Goal: Task Accomplishment & Management: Manage account settings

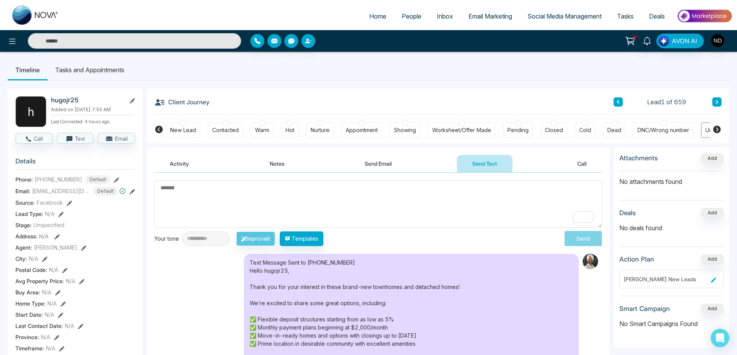
click at [186, 130] on div "New Lead" at bounding box center [183, 130] width 26 height 8
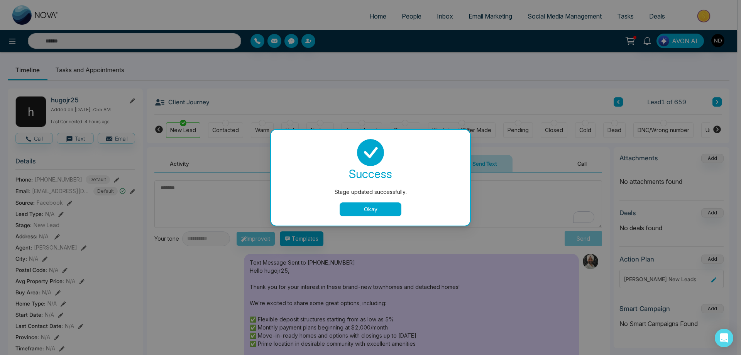
click at [382, 212] on button "Okay" at bounding box center [371, 209] width 62 height 14
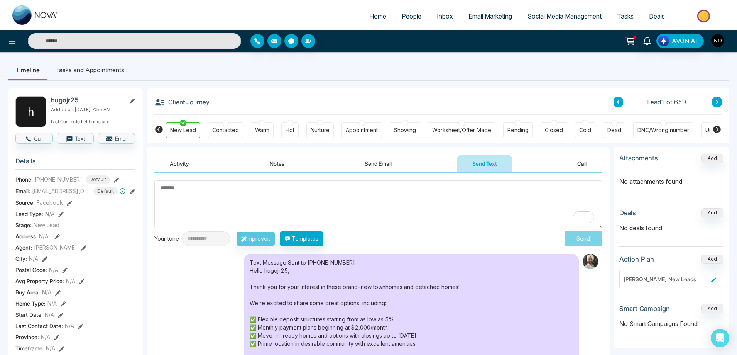
click at [718, 102] on icon at bounding box center [717, 102] width 2 height 4
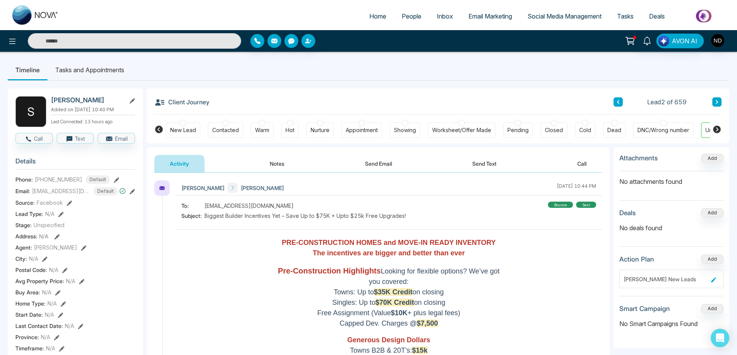
click at [278, 164] on button "Notes" at bounding box center [277, 163] width 46 height 17
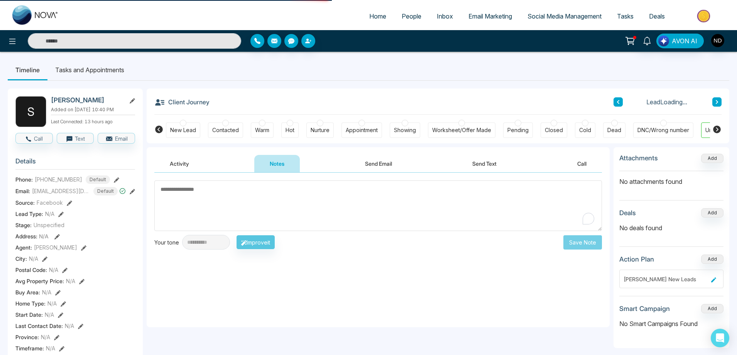
click at [315, 196] on textarea "To enrich screen reader interactions, please activate Accessibility in Grammarl…" at bounding box center [378, 205] width 448 height 51
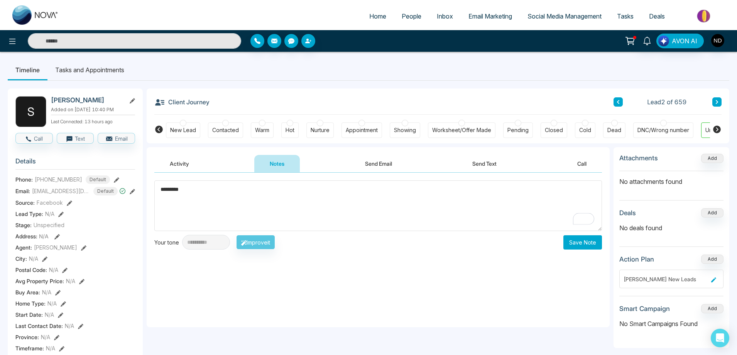
type textarea "*********"
click at [586, 241] on button "Save Note" at bounding box center [582, 242] width 39 height 14
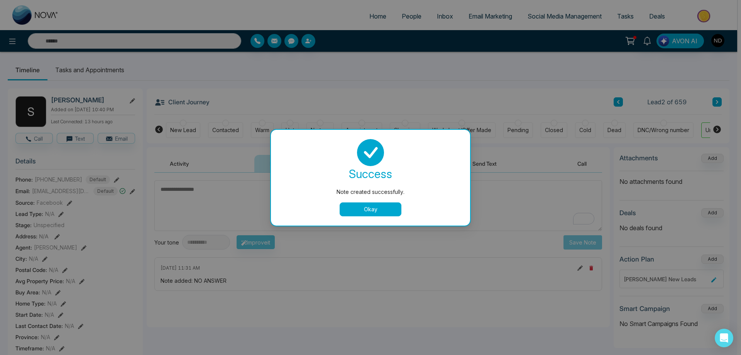
click at [372, 209] on button "Okay" at bounding box center [371, 209] width 62 height 14
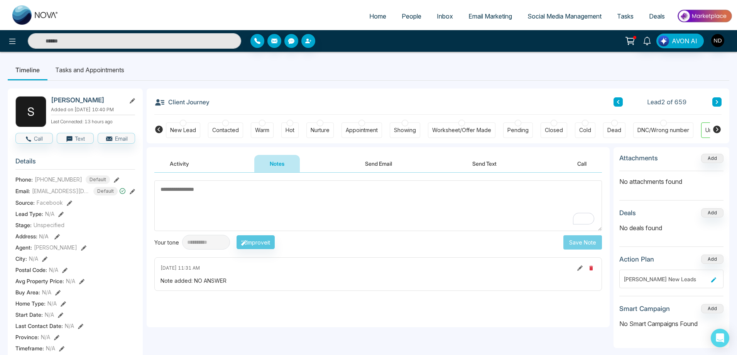
click at [485, 163] on button "Send Text" at bounding box center [484, 163] width 55 height 17
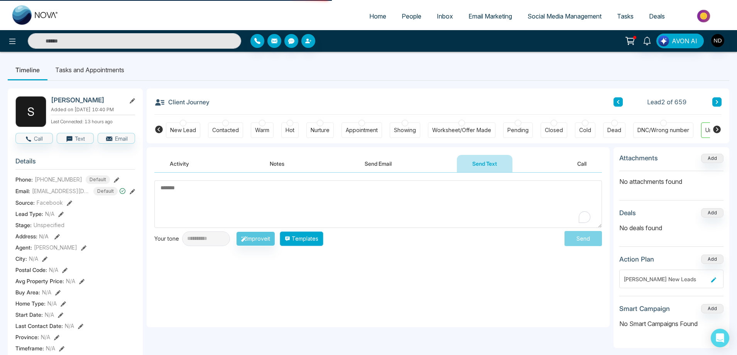
click at [317, 240] on button "Templates" at bounding box center [302, 238] width 44 height 15
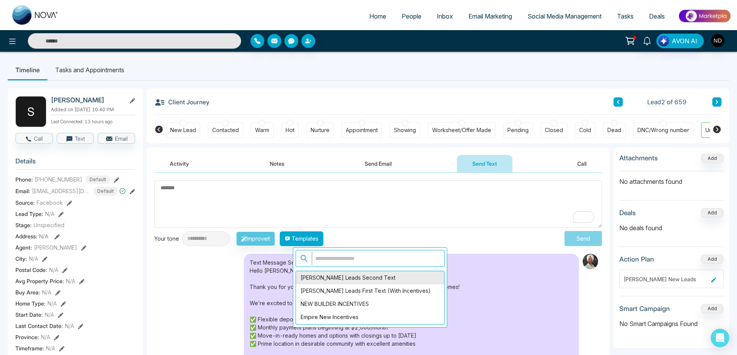
click at [355, 278] on div "[PERSON_NAME] Leads Second Text" at bounding box center [370, 277] width 148 height 13
type textarea "**********"
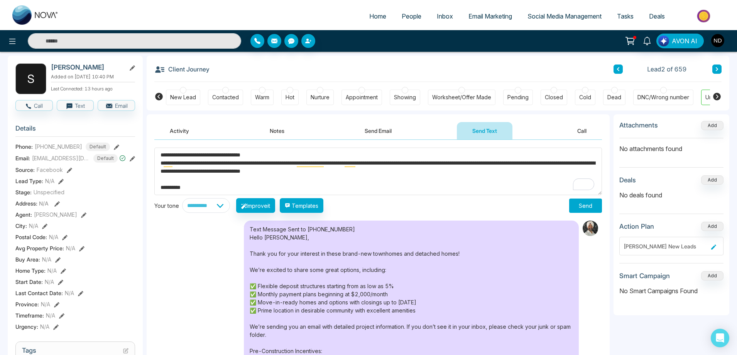
scroll to position [77, 0]
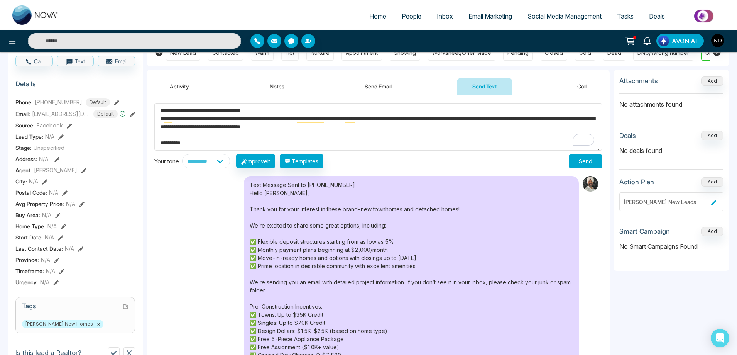
click at [595, 160] on button "Send" at bounding box center [585, 161] width 33 height 14
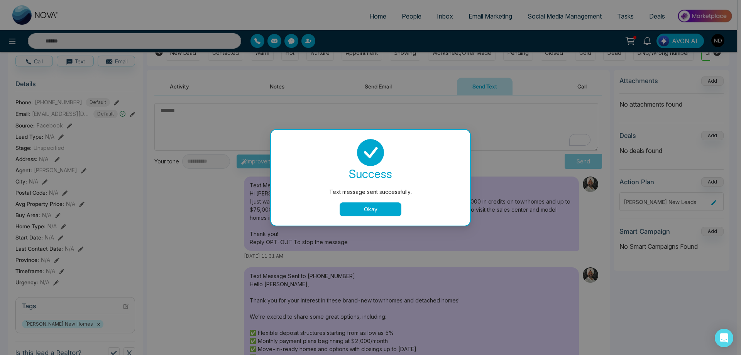
click at [376, 207] on button "Okay" at bounding box center [371, 209] width 62 height 14
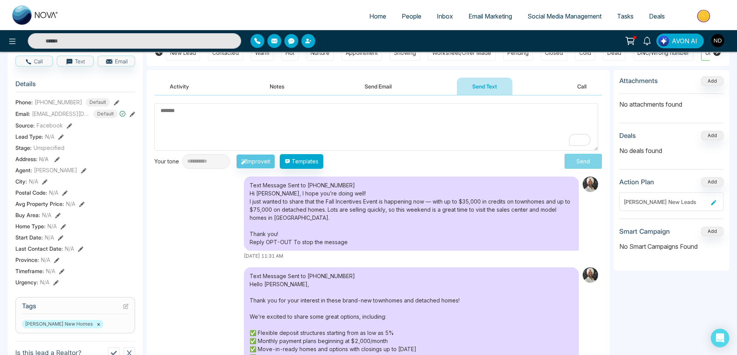
scroll to position [0, 0]
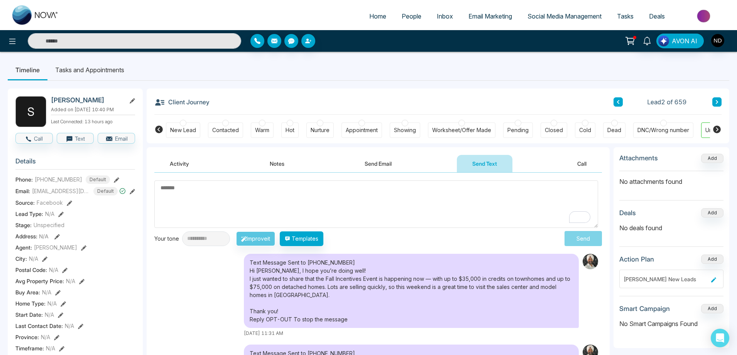
click at [620, 101] on button at bounding box center [617, 101] width 9 height 9
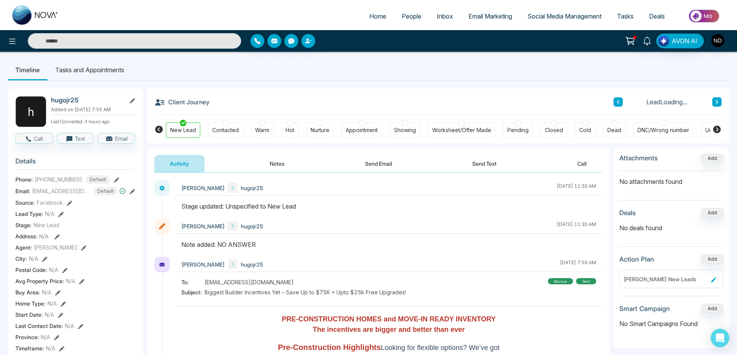
click at [487, 163] on button "Send Text" at bounding box center [484, 163] width 55 height 17
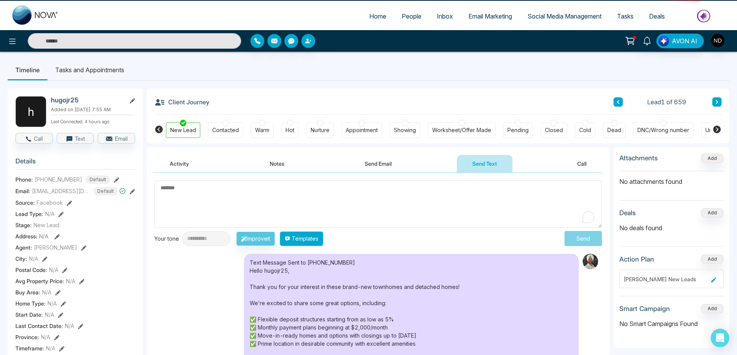
click at [309, 240] on button "Templates" at bounding box center [302, 238] width 44 height 15
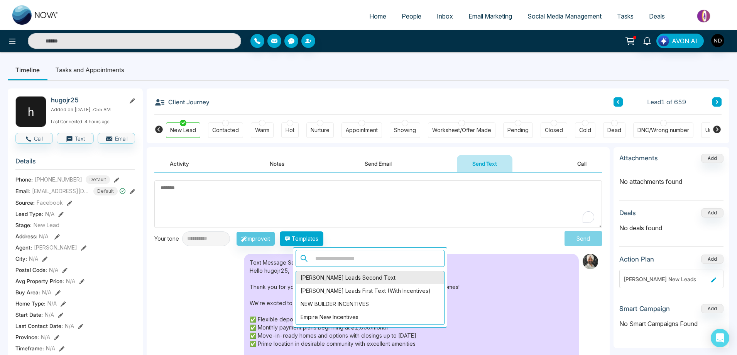
click at [351, 277] on div "[PERSON_NAME] Leads Second Text" at bounding box center [370, 277] width 148 height 13
type textarea "**********"
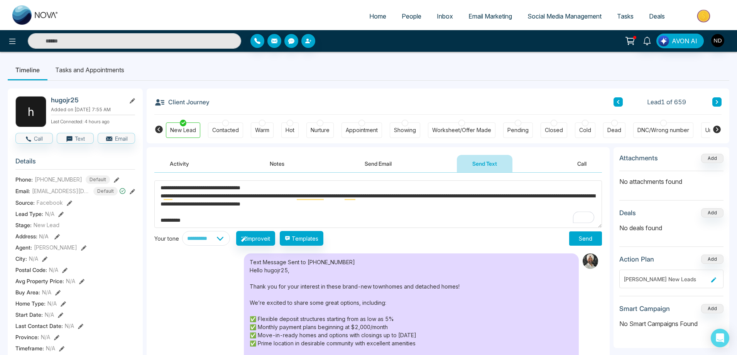
click at [585, 236] on button "Send" at bounding box center [585, 238] width 33 height 14
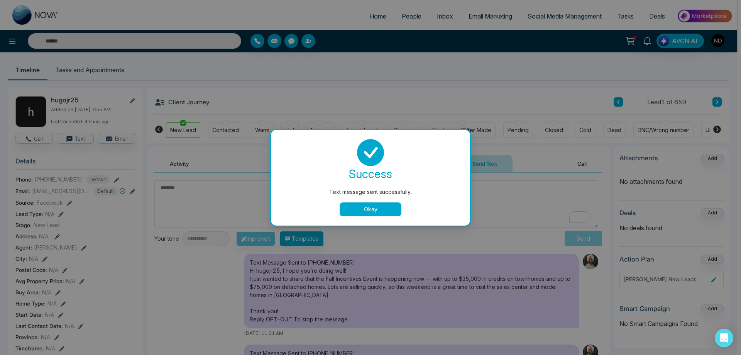
click at [367, 221] on div "success Text message sent successfully. Okay" at bounding box center [370, 178] width 199 height 96
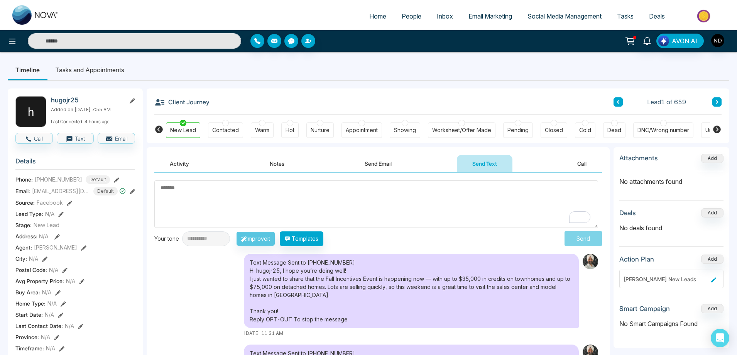
click at [714, 101] on button at bounding box center [716, 101] width 9 height 9
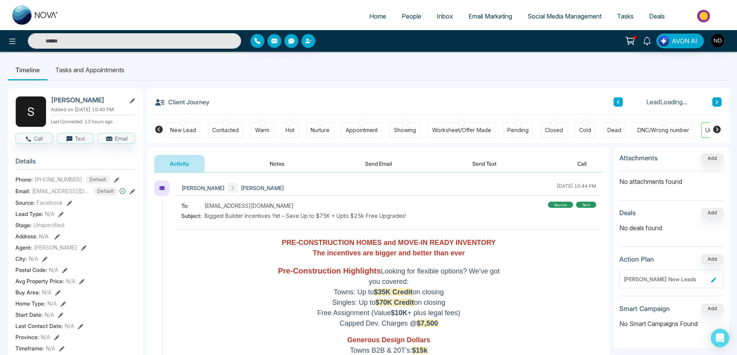
click at [714, 101] on button at bounding box center [716, 101] width 9 height 9
click at [617, 103] on icon at bounding box center [618, 102] width 4 height 5
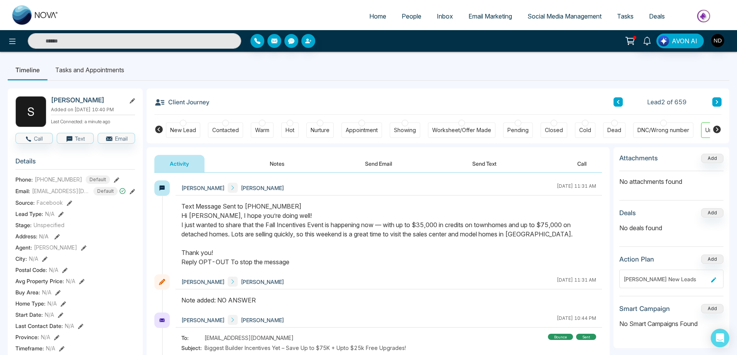
click at [189, 136] on div "New Lead" at bounding box center [183, 129] width 34 height 15
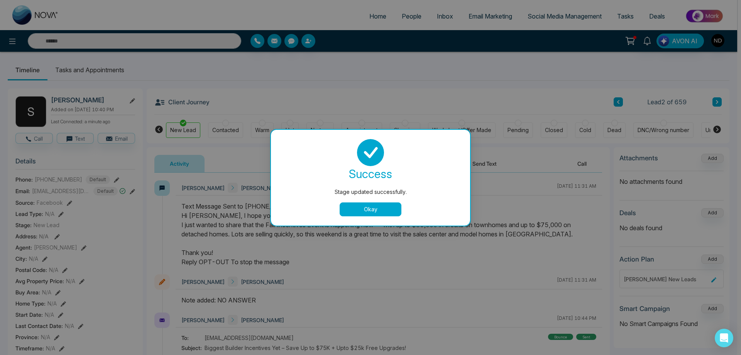
click at [717, 104] on div "Stage updated successfully. success Stage updated successfully. Okay" at bounding box center [370, 177] width 741 height 355
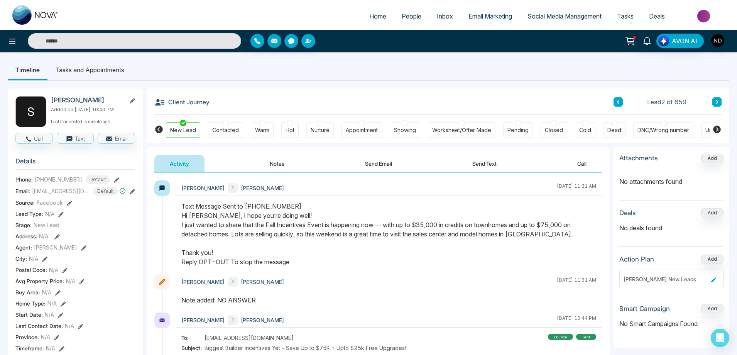
click at [716, 103] on icon at bounding box center [717, 102] width 4 height 5
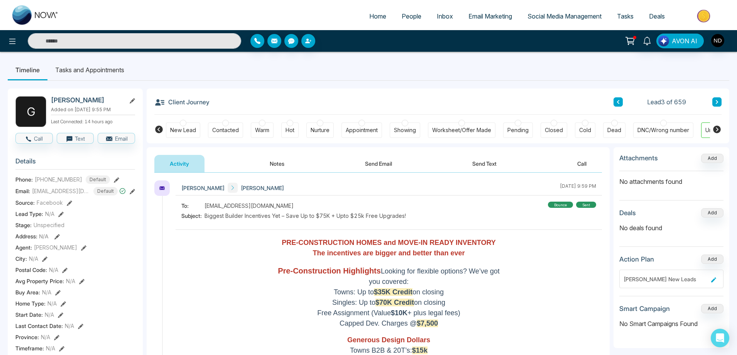
click at [281, 164] on button "Notes" at bounding box center [277, 163] width 46 height 17
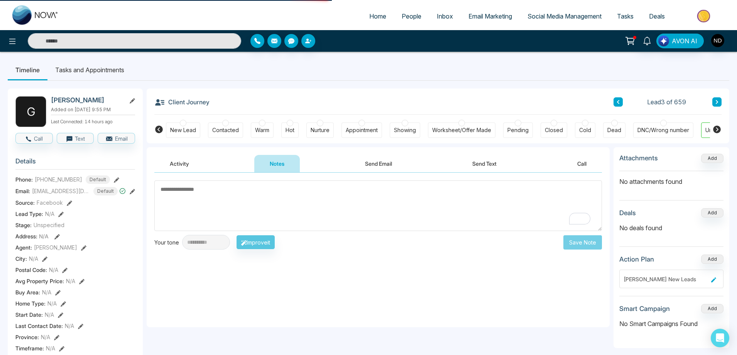
click at [308, 212] on textarea "To enrich screen reader interactions, please activate Accessibility in Grammarl…" at bounding box center [378, 205] width 448 height 51
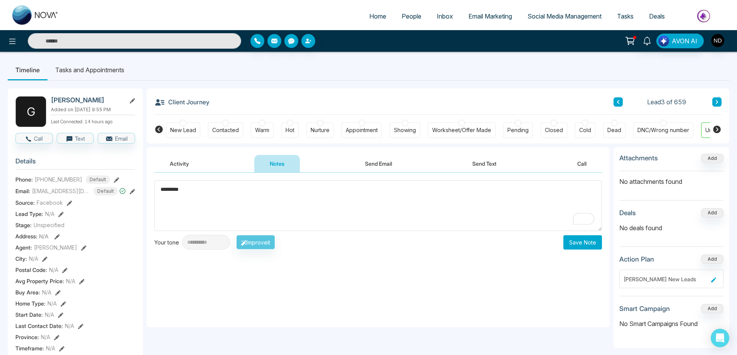
type textarea "*********"
click at [588, 245] on button "Save Note" at bounding box center [582, 242] width 39 height 14
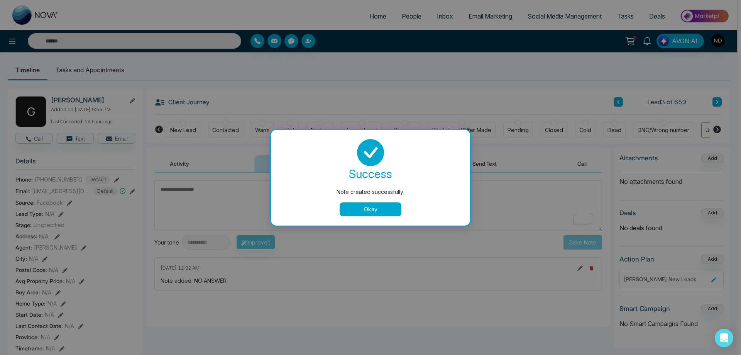
click at [374, 213] on button "Okay" at bounding box center [371, 209] width 62 height 14
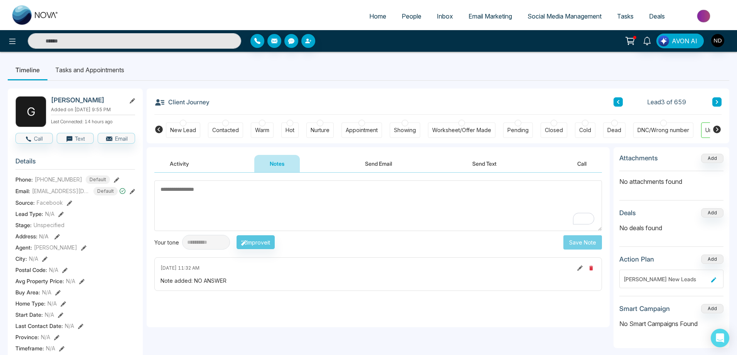
click at [494, 163] on button "Send Text" at bounding box center [484, 163] width 55 height 17
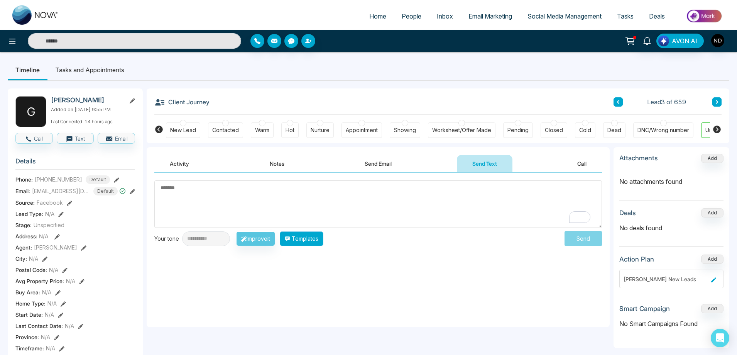
click at [323, 242] on button "Templates" at bounding box center [302, 238] width 44 height 15
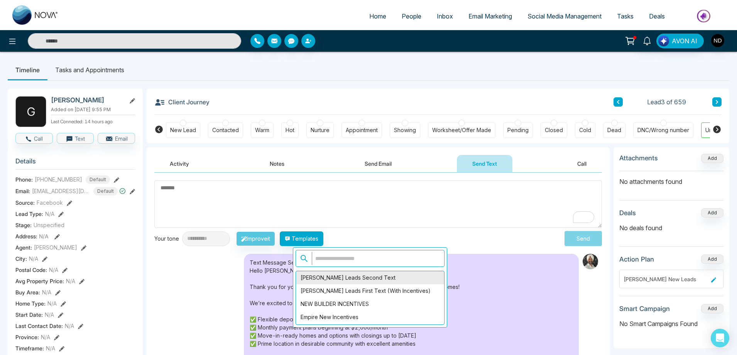
click at [349, 273] on div "[PERSON_NAME] Leads Second Text" at bounding box center [370, 277] width 148 height 13
type textarea "**********"
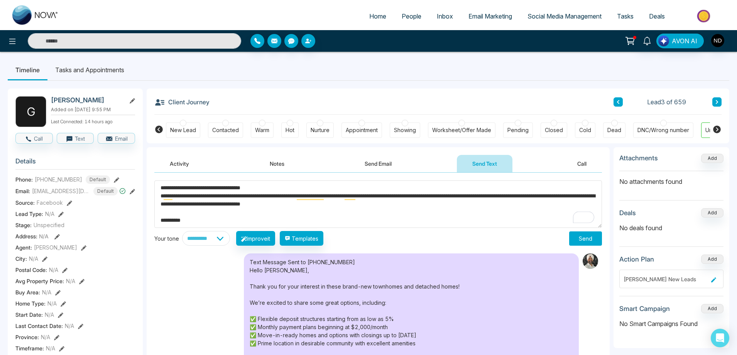
click at [593, 238] on button "Send" at bounding box center [585, 238] width 33 height 14
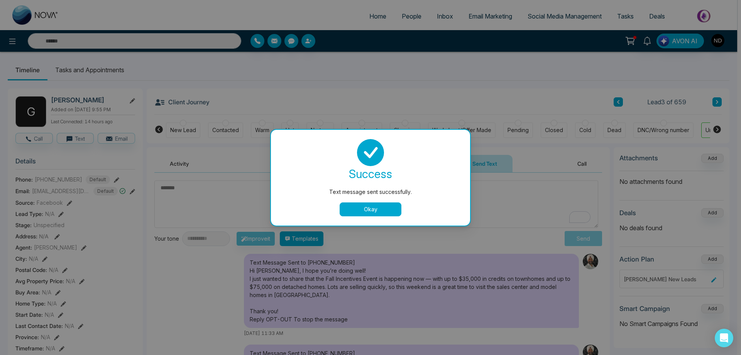
click at [359, 212] on button "Okay" at bounding box center [371, 209] width 62 height 14
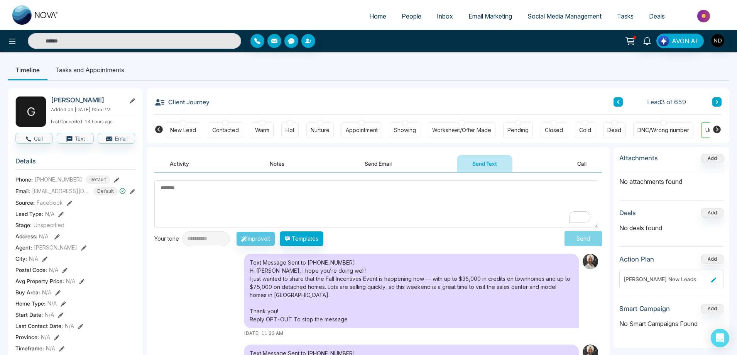
click at [189, 132] on div "New Lead" at bounding box center [183, 130] width 26 height 8
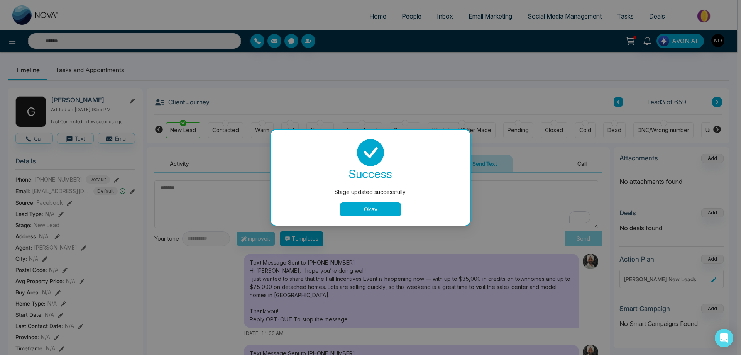
click at [380, 212] on button "Okay" at bounding box center [371, 209] width 62 height 14
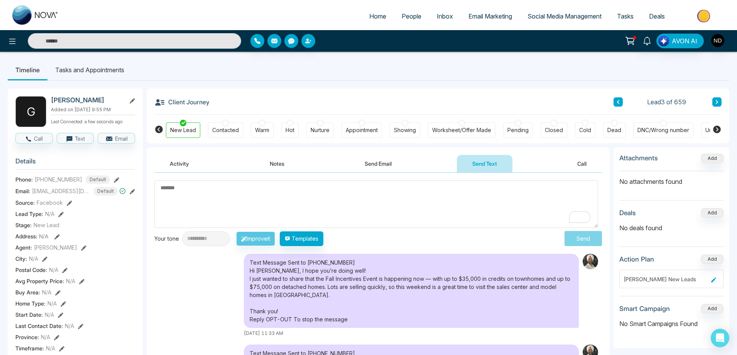
click at [717, 101] on icon at bounding box center [717, 102] width 2 height 4
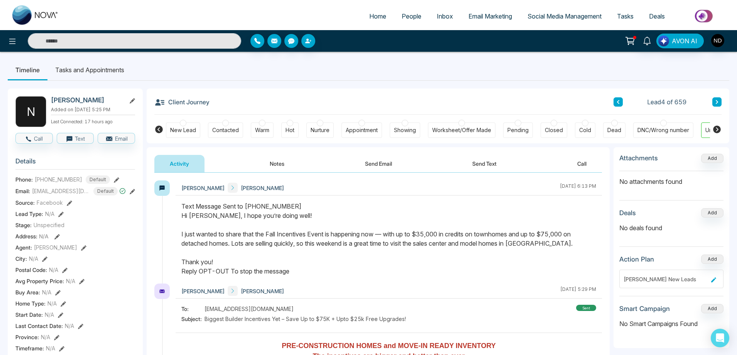
click at [184, 133] on div "New Lead" at bounding box center [183, 130] width 26 height 8
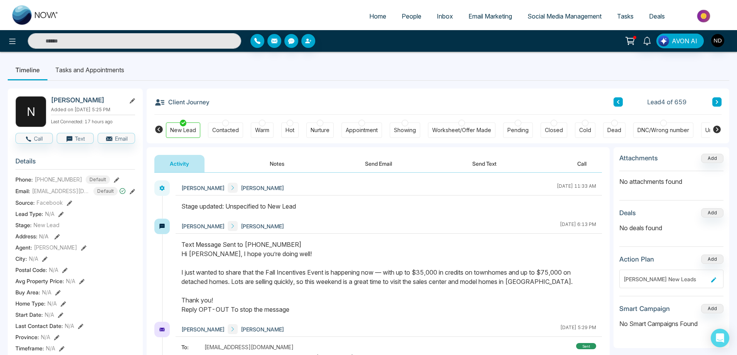
click at [281, 161] on button "Notes" at bounding box center [277, 163] width 46 height 17
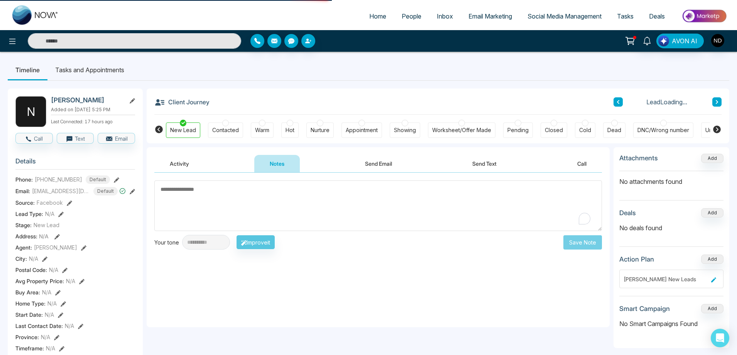
click at [274, 202] on textarea "To enrich screen reader interactions, please activate Accessibility in Grammarl…" at bounding box center [378, 205] width 448 height 51
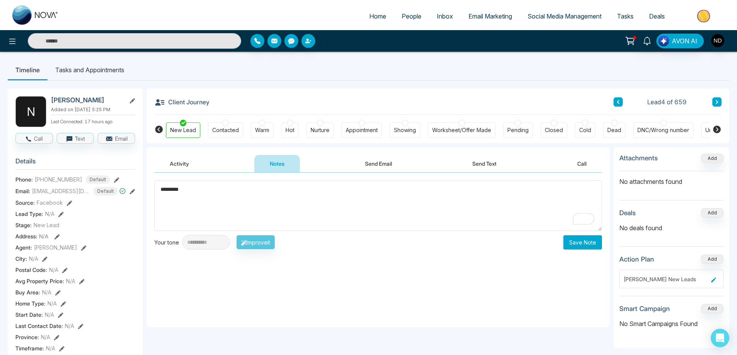
type textarea "*********"
click at [584, 245] on button "Save Note" at bounding box center [582, 242] width 39 height 14
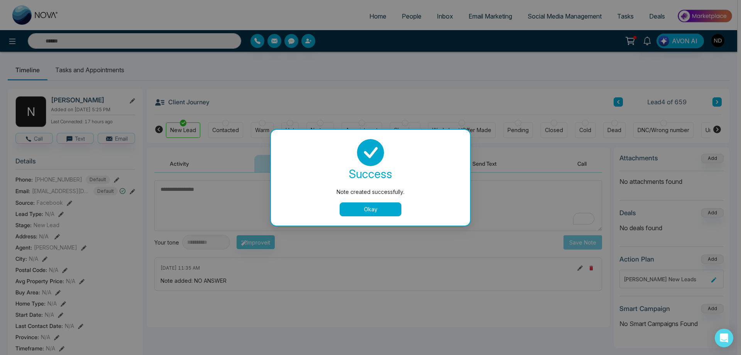
click at [375, 213] on button "Okay" at bounding box center [371, 209] width 62 height 14
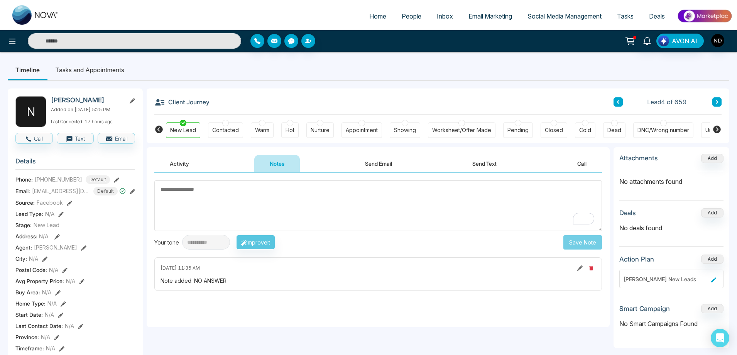
click at [264, 204] on textarea "To enrich screen reader interactions, please activate Accessibility in Grammarl…" at bounding box center [378, 205] width 448 height 51
click at [490, 161] on button "Send Text" at bounding box center [484, 163] width 55 height 17
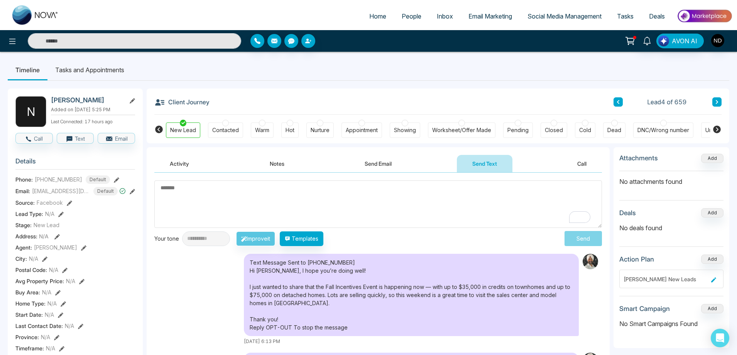
click at [720, 101] on button at bounding box center [716, 101] width 9 height 9
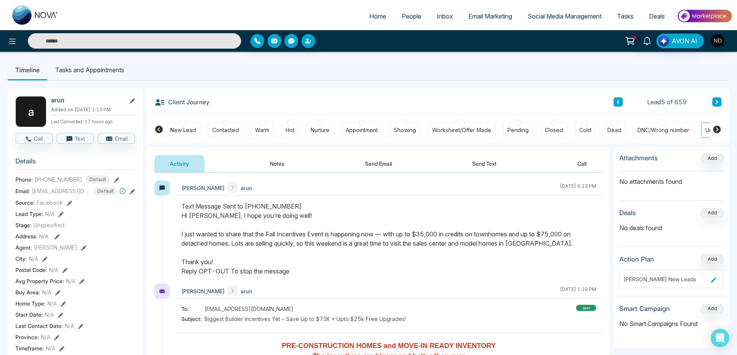
click at [132, 102] on icon at bounding box center [132, 100] width 5 height 5
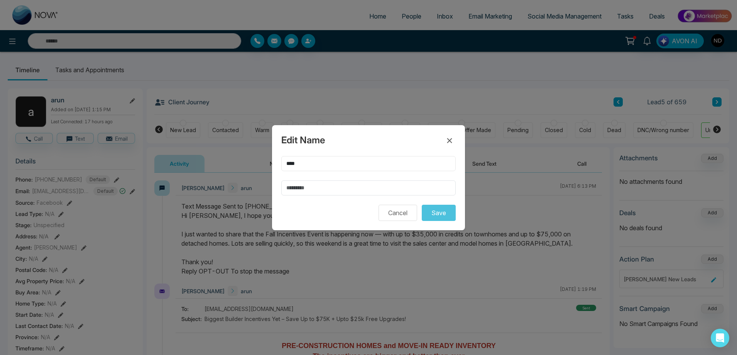
click at [289, 163] on input "****" at bounding box center [368, 163] width 174 height 15
type input "****"
click at [439, 212] on button "Save" at bounding box center [439, 212] width 34 height 16
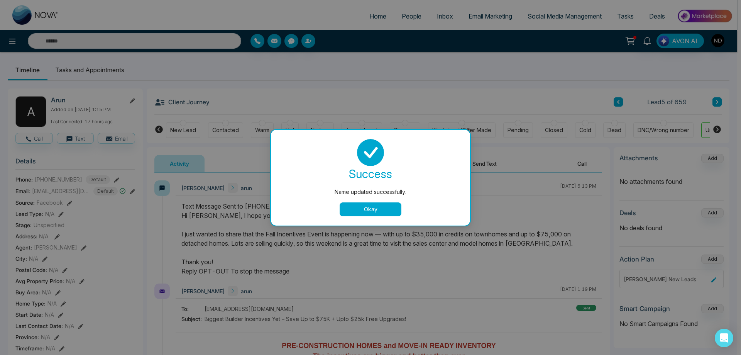
click at [383, 212] on button "Okay" at bounding box center [371, 209] width 62 height 14
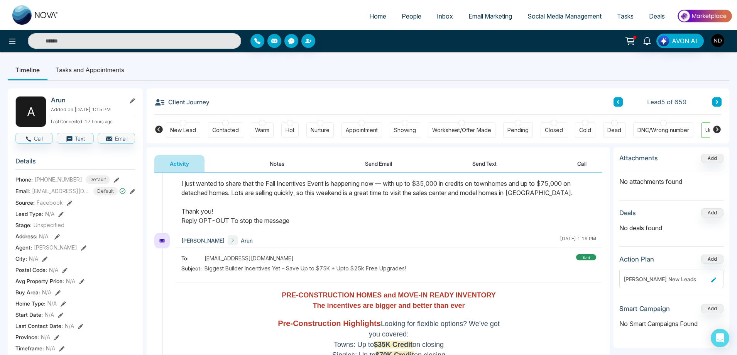
scroll to position [116, 0]
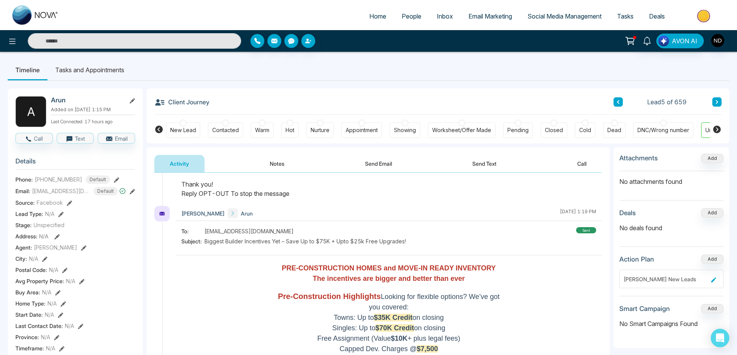
click at [284, 130] on div "Hot" at bounding box center [289, 129] width 17 height 15
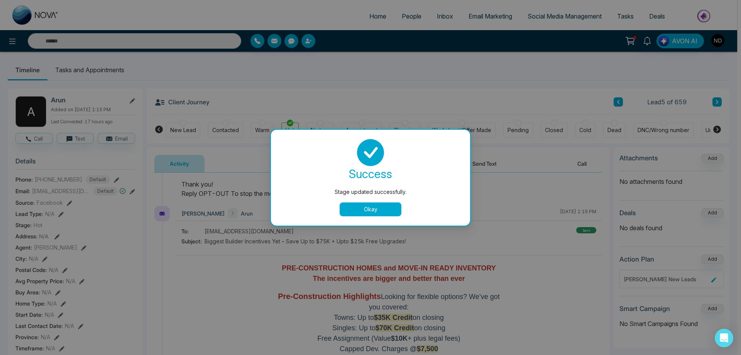
click at [363, 211] on button "Okay" at bounding box center [371, 209] width 62 height 14
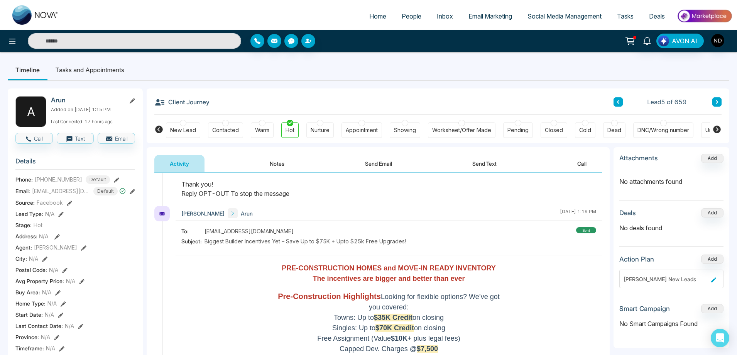
click at [280, 160] on button "Notes" at bounding box center [277, 163] width 46 height 17
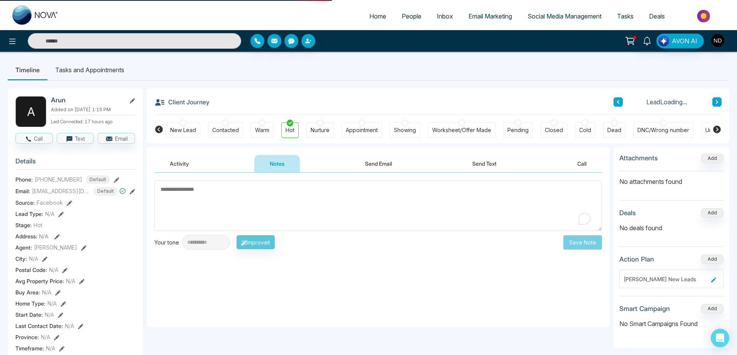
click at [297, 199] on textarea "To enrich screen reader interactions, please activate Accessibility in Grammarl…" at bounding box center [378, 205] width 448 height 51
